Goal: Task Accomplishment & Management: Manage account settings

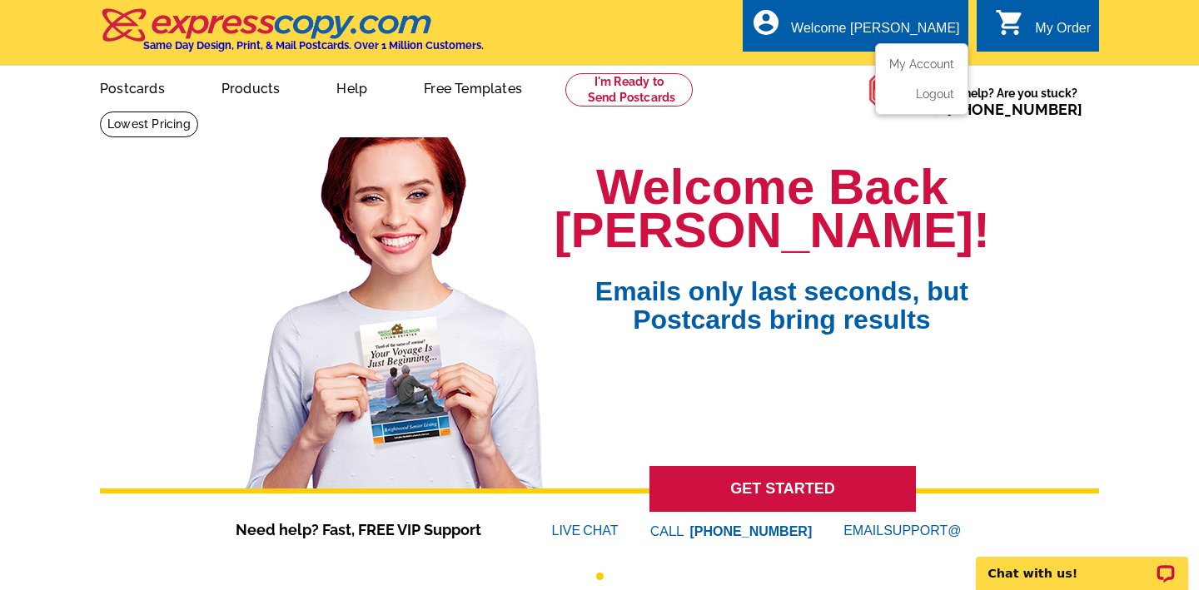
click at [893, 26] on div "Welcome [PERSON_NAME]" at bounding box center [875, 32] width 168 height 23
click at [912, 58] on link "My Account" at bounding box center [919, 64] width 72 height 15
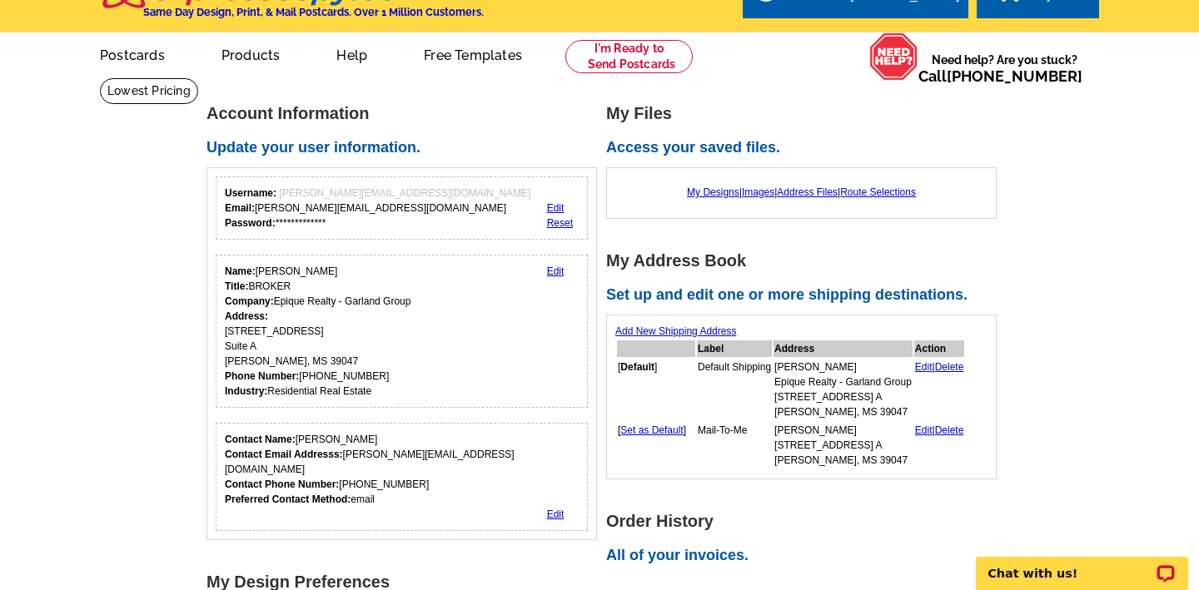
scroll to position [35, 0]
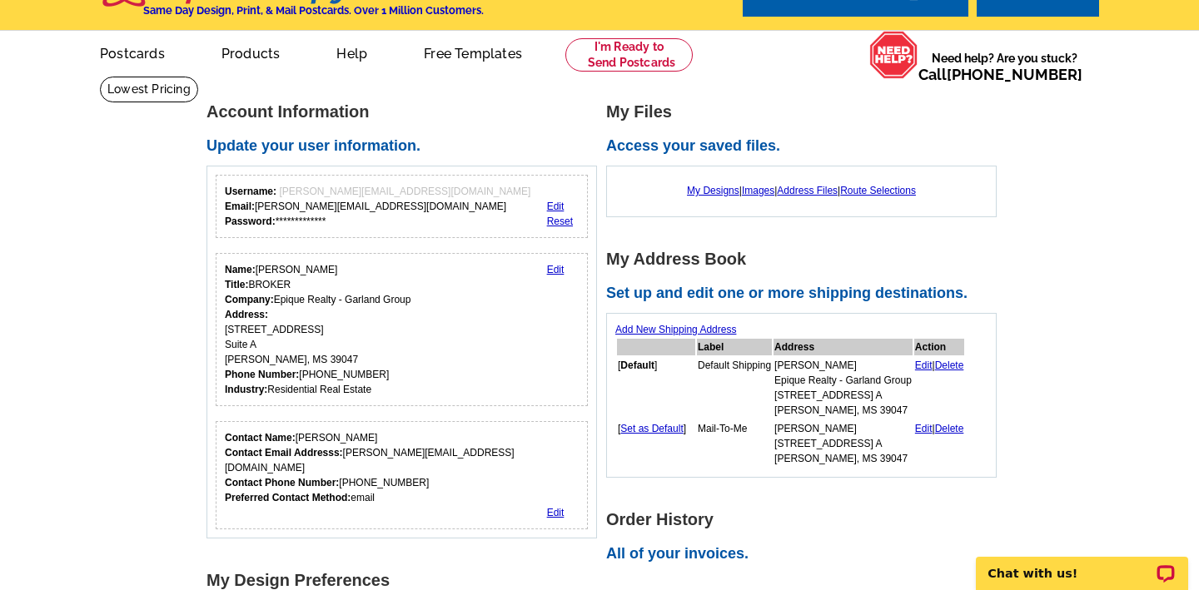
click at [557, 204] on link "Edit" at bounding box center [555, 207] width 17 height 12
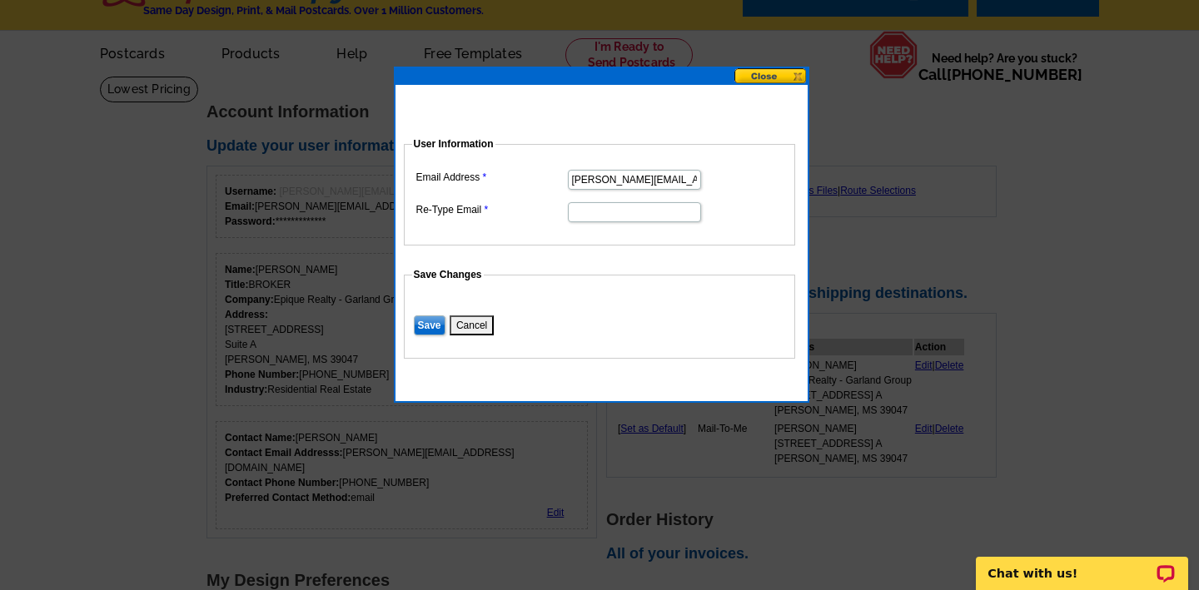
click at [673, 180] on input "lee@leegarland.com" at bounding box center [634, 180] width 133 height 20
drag, startPoint x: 673, startPoint y: 181, endPoint x: 393, endPoint y: 177, distance: 279.8
click at [394, 177] on div "User Information Email Address lee@leegarland.com Re-Type Email Save Changes Sa…" at bounding box center [602, 235] width 416 height 336
type input "L"
type input "lee@garlandgroup.com"
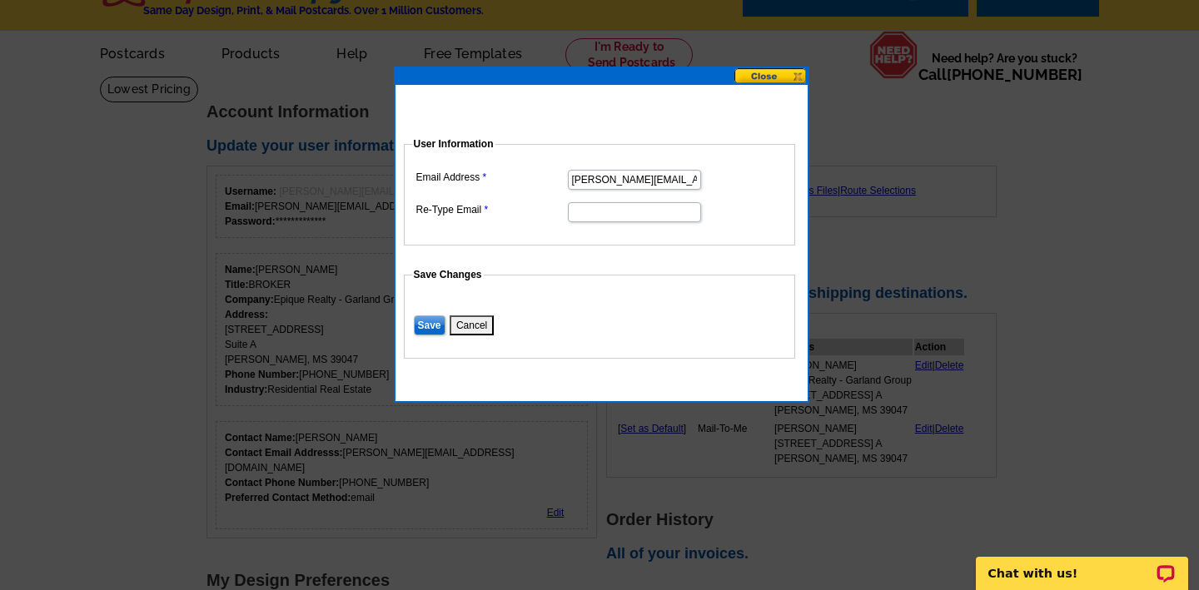
scroll to position [0, 0]
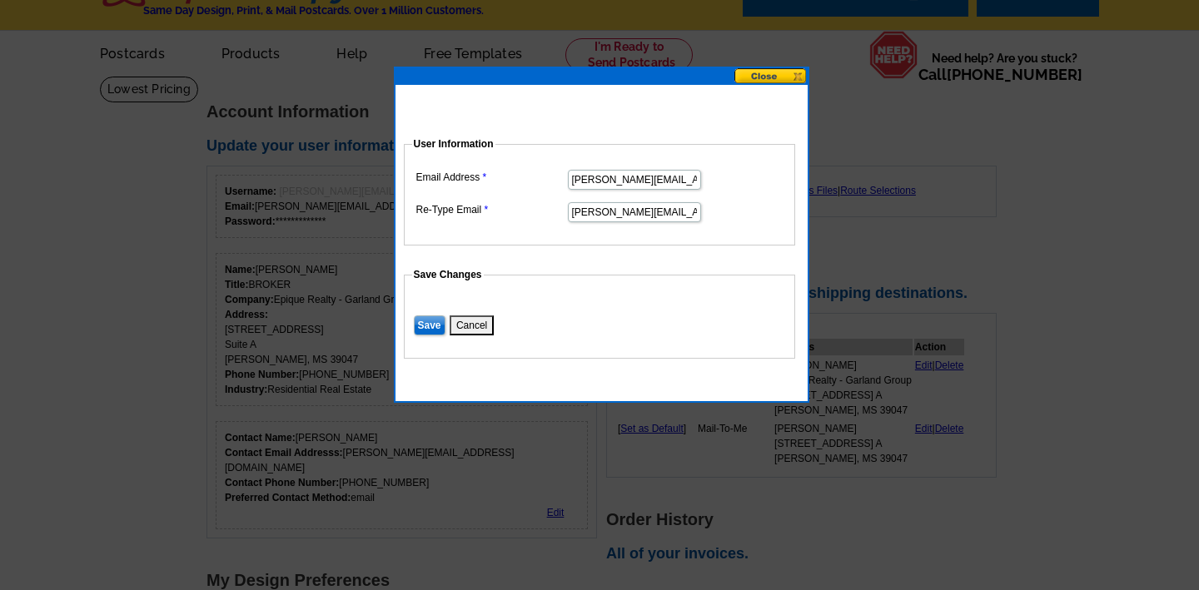
type input "lee@garlandgroup.com"
click at [419, 316] on input "Save" at bounding box center [430, 326] width 32 height 20
